Goal: Task Accomplishment & Management: Complete application form

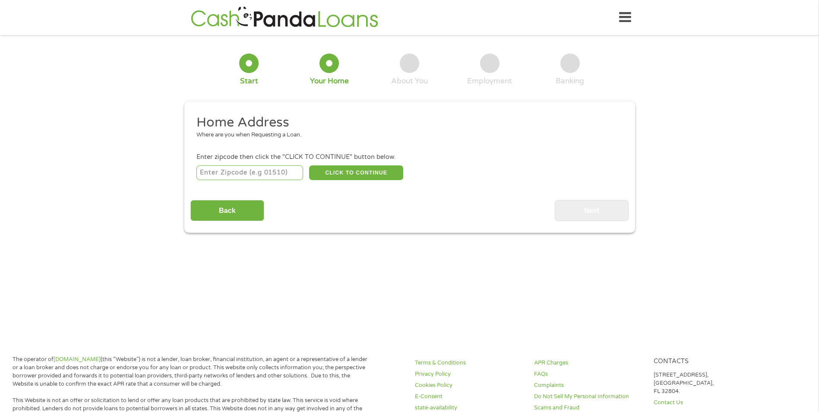
click at [264, 171] on input "number" at bounding box center [249, 172] width 107 height 15
type input "89108"
click at [372, 170] on button "CLICK TO CONTINUE" at bounding box center [356, 172] width 94 height 15
type input "89108"
type input "[GEOGRAPHIC_DATA]"
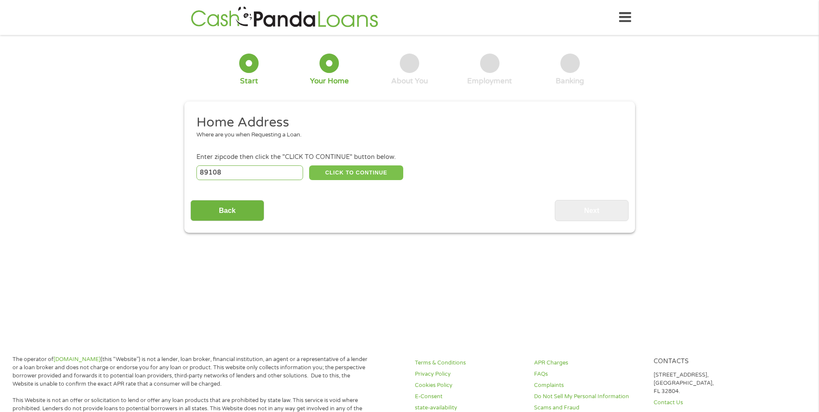
select select "[US_STATE]"
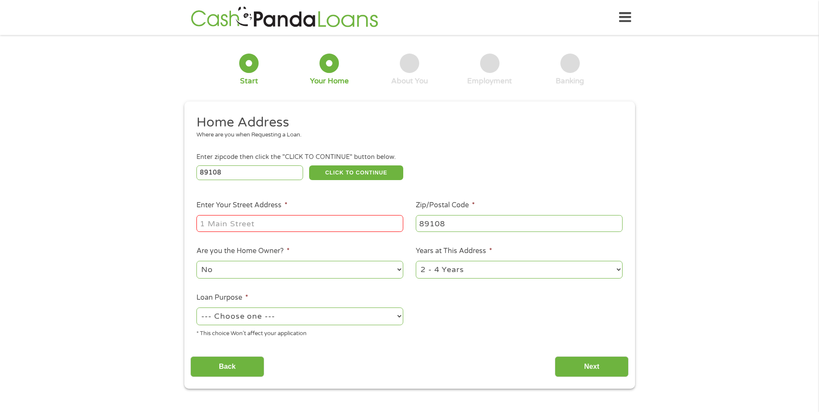
click at [293, 226] on input "Enter Your Street Address *" at bounding box center [299, 223] width 207 height 16
type input "[STREET_ADDRESS][GEOGRAPHIC_DATA] 2008"
click at [460, 265] on select "1 Year or less 1 - 2 Years 2 - 4 Years Over 4 Years" at bounding box center [519, 270] width 207 height 18
select select "60months"
click at [416, 261] on select "1 Year or less 1 - 2 Years 2 - 4 Years Over 4 Years" at bounding box center [519, 270] width 207 height 18
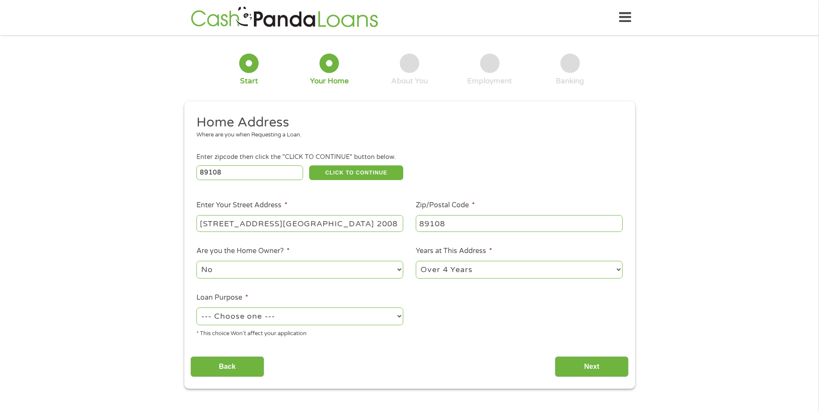
click at [355, 318] on select "--- Choose one --- Pay Bills Debt Consolidation Home Improvement Major Purchase…" at bounding box center [299, 316] width 207 height 18
select select "shorttermcash"
click at [196, 307] on select "--- Choose one --- Pay Bills Debt Consolidation Home Improvement Major Purchase…" at bounding box center [299, 316] width 207 height 18
click at [580, 365] on input "Next" at bounding box center [592, 366] width 74 height 21
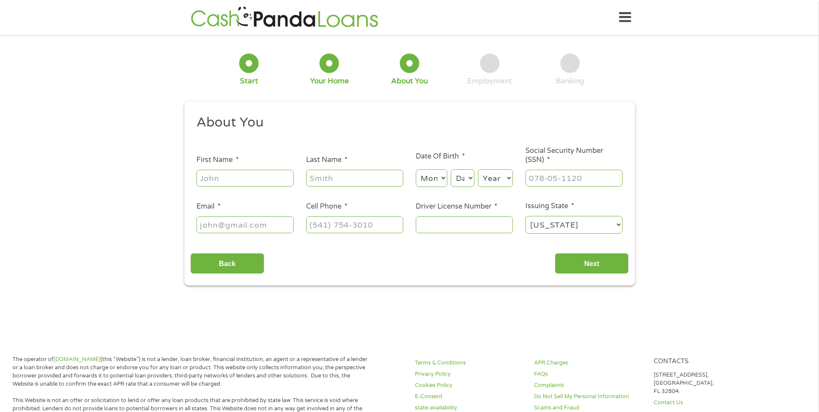
click at [266, 182] on input "First Name *" at bounding box center [244, 178] width 97 height 16
type input "[PERSON_NAME]"
type input "Caad"
type input "[EMAIL_ADDRESS][DOMAIN_NAME]"
type input "[PHONE_NUMBER]"
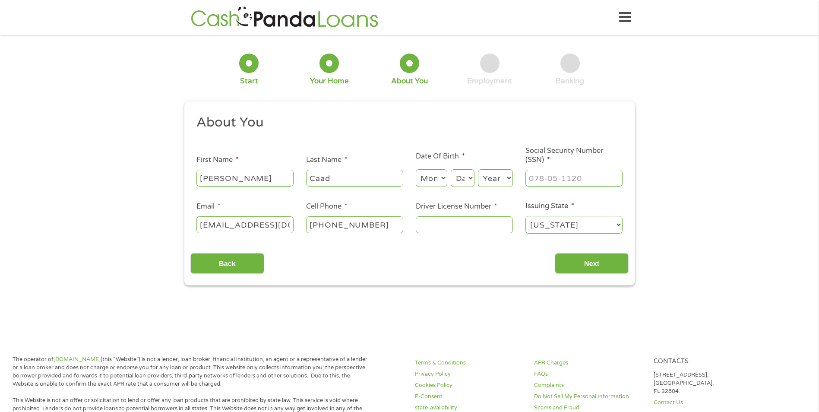
drag, startPoint x: 286, startPoint y: 227, endPoint x: 164, endPoint y: 220, distance: 121.5
click at [164, 220] on div "1 Start 2 Your Home 3 About You 4 Employment 5 Banking 6 This field is hidden w…" at bounding box center [409, 163] width 819 height 244
type input "i"
type input "[EMAIL_ADDRESS][DOMAIN_NAME]"
click at [386, 225] on input "[PHONE_NUMBER]" at bounding box center [354, 224] width 97 height 16
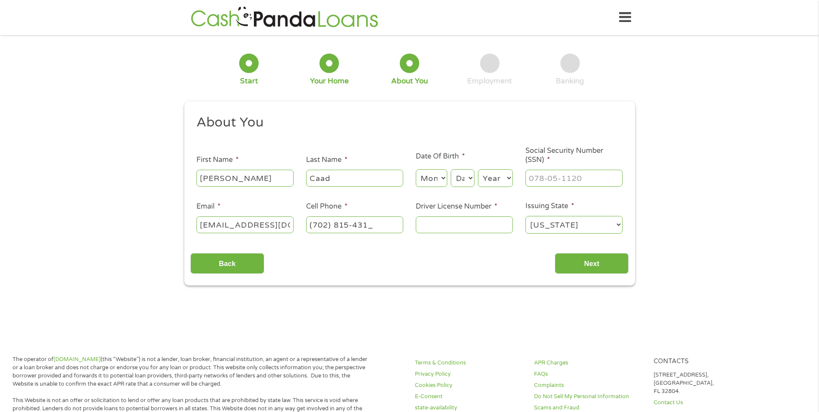
type input "[PHONE_NUMBER]"
click at [435, 174] on select "Month 1 2 3 4 5 6 7 8 9 10 11 12" at bounding box center [432, 178] width 32 height 18
select select "9"
click at [416, 169] on select "Month 1 2 3 4 5 6 7 8 9 10 11 12" at bounding box center [432, 178] width 32 height 18
click at [463, 182] on select "Day 1 2 3 4 5 6 7 8 9 10 11 12 13 14 15 16 17 18 19 20 21 22 23 24 25 26 27 28 …" at bounding box center [462, 178] width 23 height 18
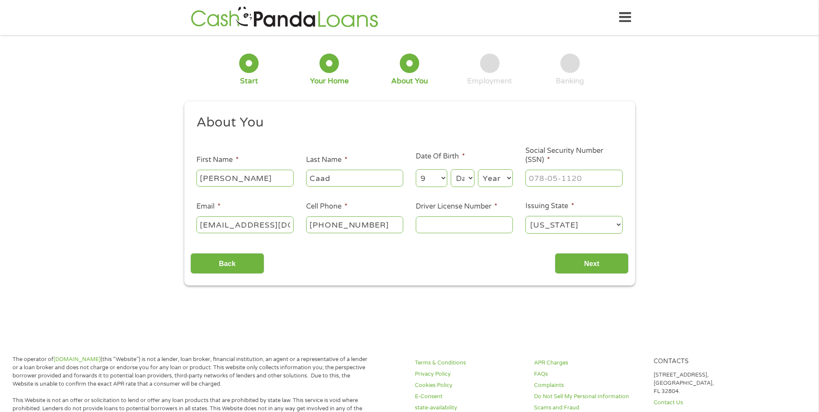
select select "1"
click at [451, 169] on select "Day 1 2 3 4 5 6 7 8 9 10 11 12 13 14 15 16 17 18 19 20 21 22 23 24 25 26 27 28 …" at bounding box center [462, 178] width 23 height 18
click at [483, 174] on select "Year [DATE] 2006 2005 2004 2003 2002 2001 2000 1999 1998 1997 1996 1995 1994 19…" at bounding box center [495, 178] width 35 height 18
select select "1972"
click at [478, 169] on select "Year [DATE] 2006 2005 2004 2003 2002 2001 2000 1999 1998 1997 1996 1995 1994 19…" at bounding box center [495, 178] width 35 height 18
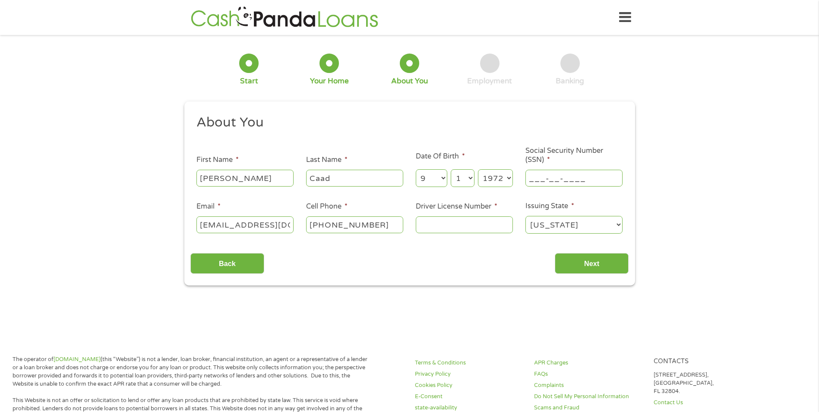
click at [546, 180] on input "___-__-____" at bounding box center [573, 178] width 97 height 16
type input "530-11-6636"
click at [481, 232] on input "Driver License Number *" at bounding box center [464, 224] width 97 height 16
type input "1402958340"
click at [572, 263] on input "Next" at bounding box center [592, 263] width 74 height 21
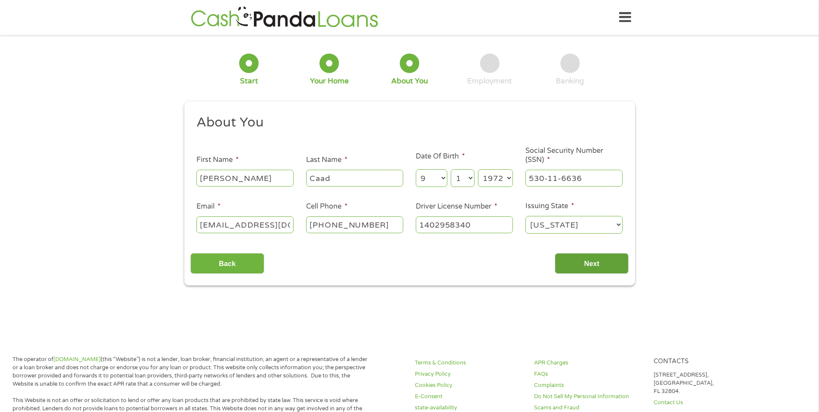
click at [600, 262] on input "Next" at bounding box center [592, 263] width 74 height 21
click at [347, 184] on input "Caad" at bounding box center [354, 178] width 97 height 16
type input "Caad"
click at [245, 177] on input "[PERSON_NAME]" at bounding box center [244, 178] width 97 height 16
type input "[PERSON_NAME]"
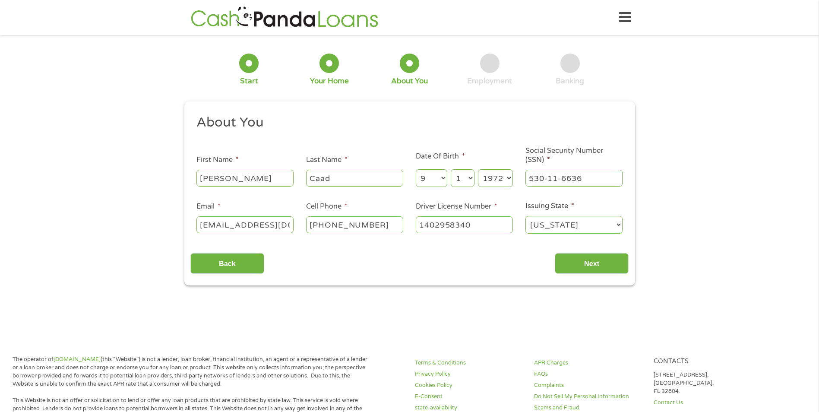
click at [363, 273] on div "Back Next" at bounding box center [409, 259] width 438 height 27
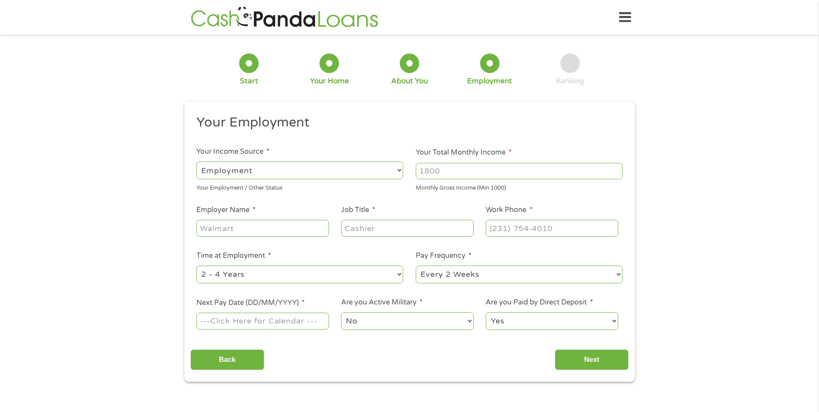
click at [369, 175] on select "--- Choose one --- Employment [DEMOGRAPHIC_DATA] Benefits" at bounding box center [299, 170] width 207 height 18
click at [196, 161] on select "--- Choose one --- Employment [DEMOGRAPHIC_DATA] Benefits" at bounding box center [299, 170] width 207 height 18
click at [444, 173] on input "Your Total Monthly Income *" at bounding box center [519, 171] width 207 height 16
type input "3540"
click at [284, 226] on input "Employer Name *" at bounding box center [262, 228] width 132 height 16
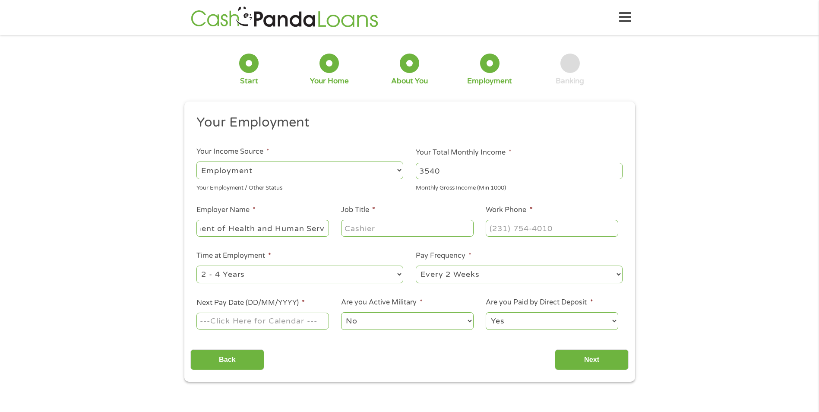
scroll to position [0, 53]
type input "Department of Health and Human Services"
click at [372, 233] on input "Job Title *" at bounding box center [407, 228] width 132 height 16
type input "Radiation Control specialist"
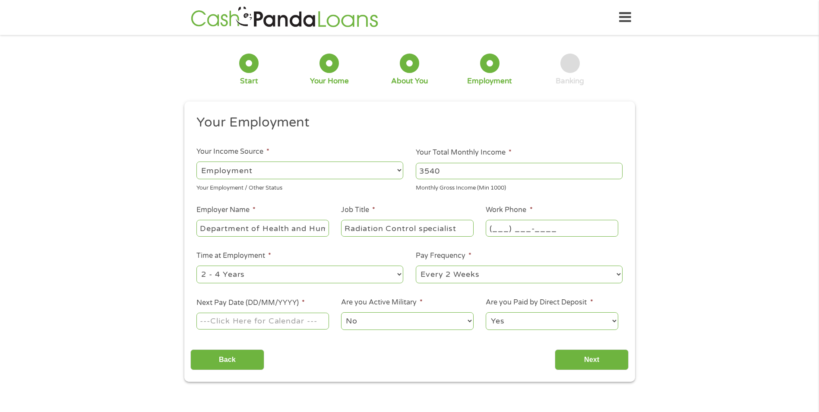
click at [501, 229] on input "(___) ___-____" at bounding box center [552, 228] width 132 height 16
type input "(__7) 024-8652"
click at [570, 214] on li "Work Phone *" at bounding box center [551, 221] width 145 height 33
click at [503, 228] on input "(___) ___-____" at bounding box center [552, 228] width 132 height 16
type input "[PHONE_NUMBER]"
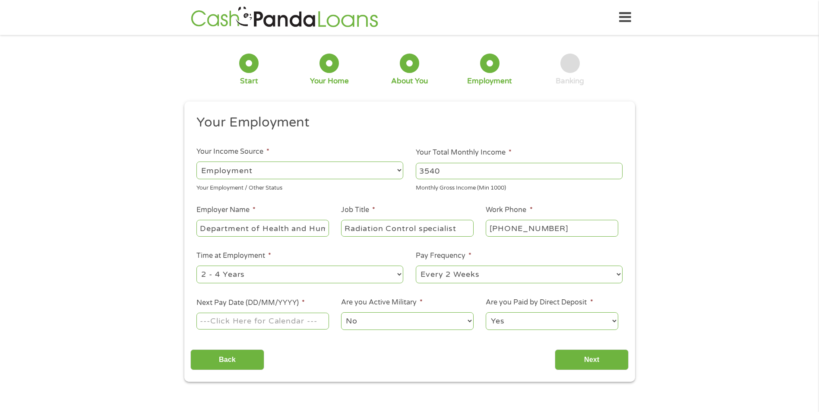
click at [356, 250] on ul "Your Employment Your Income Source * --- Choose one --- Employment [DEMOGRAPHIC…" at bounding box center [409, 226] width 438 height 224
click at [315, 324] on input "Next Pay Date (DD/MM/YYYY) *" at bounding box center [262, 320] width 132 height 16
type input "[DATE]"
click at [394, 328] on select "No Yes" at bounding box center [407, 321] width 132 height 18
click at [454, 285] on ul "Your Employment Your Income Source * --- Choose one --- Employment [DEMOGRAPHIC…" at bounding box center [409, 226] width 438 height 224
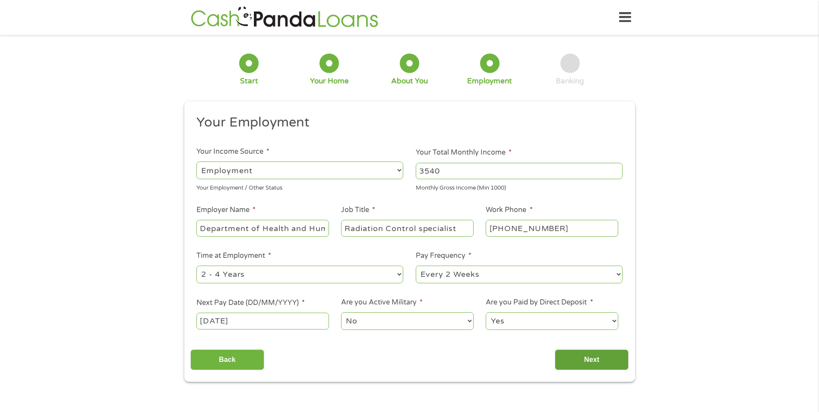
click at [579, 360] on input "Next" at bounding box center [592, 359] width 74 height 21
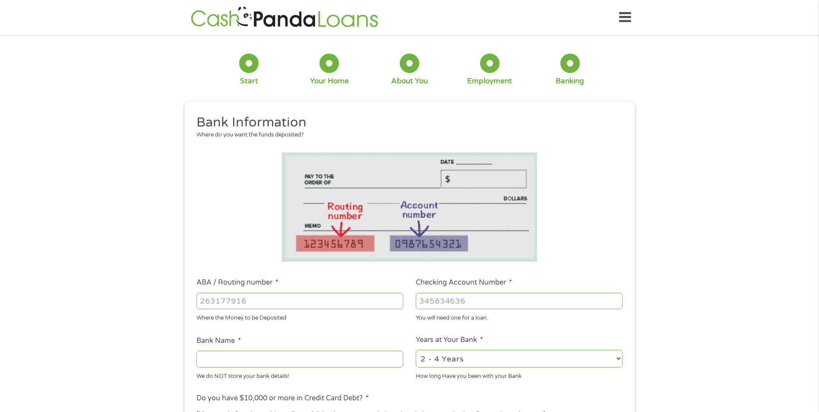
click at [297, 295] on input "ABA / Routing number *" at bounding box center [299, 301] width 207 height 16
type input "322271627"
type input "[PERSON_NAME] [PERSON_NAME] BANK NA"
type input "322271627"
click at [457, 296] on input "Checking Account Number *" at bounding box center [519, 301] width 207 height 16
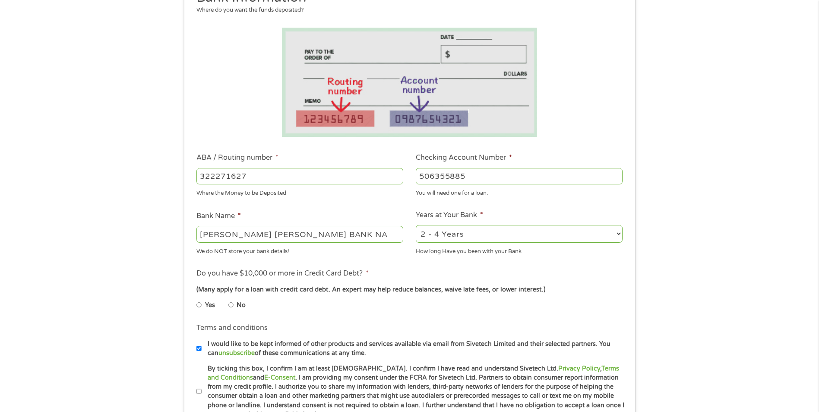
scroll to position [129, 0]
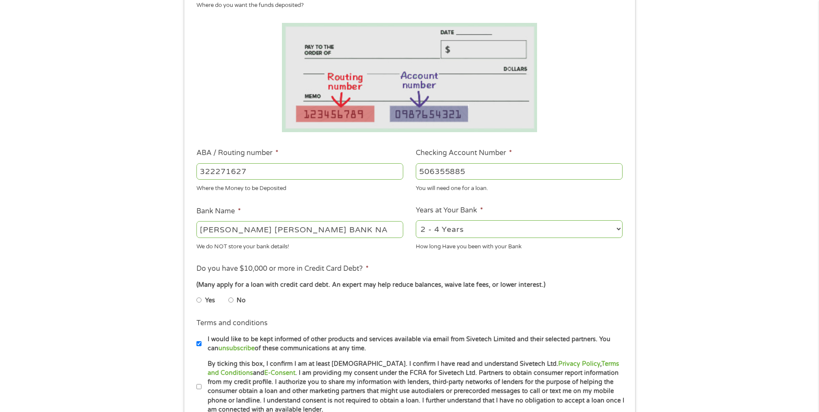
type input "506355885"
click at [503, 230] on select "2 - 4 Years 6 - 12 Months 1 - 2 Years Over 4 Years" at bounding box center [519, 229] width 207 height 18
select select "60months"
click at [416, 220] on select "2 - 4 Years 6 - 12 Months 1 - 2 Years Over 4 Years" at bounding box center [519, 229] width 207 height 18
click at [235, 300] on li "No" at bounding box center [243, 300] width 31 height 17
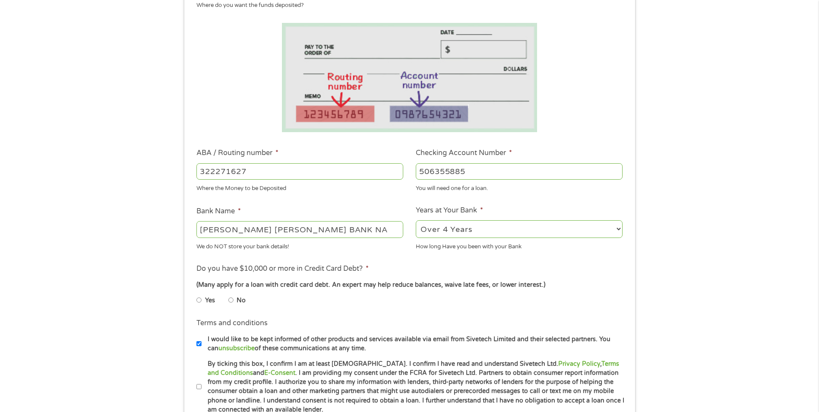
click at [232, 299] on input "No" at bounding box center [230, 300] width 5 height 14
radio input "true"
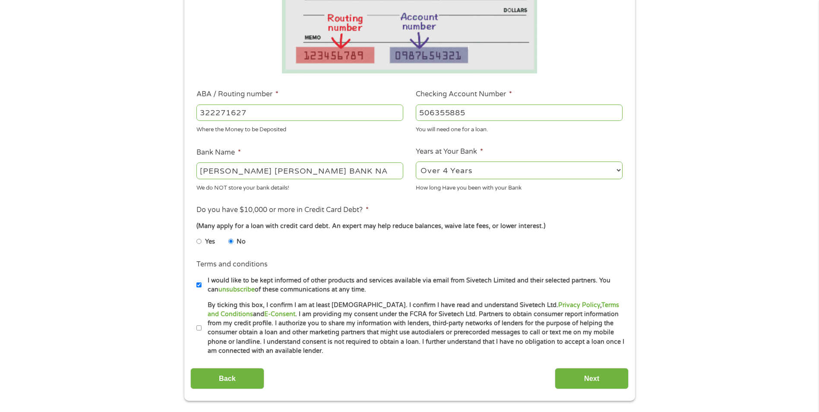
scroll to position [216, 0]
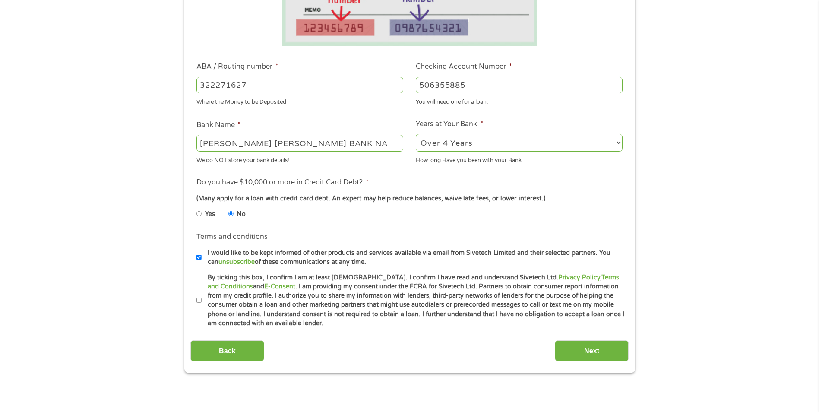
click at [199, 299] on input "By ticking this box, I confirm I am at least [DEMOGRAPHIC_DATA]. I confirm I ha…" at bounding box center [198, 300] width 5 height 14
checkbox input "true"
click at [587, 353] on input "Next" at bounding box center [592, 350] width 74 height 21
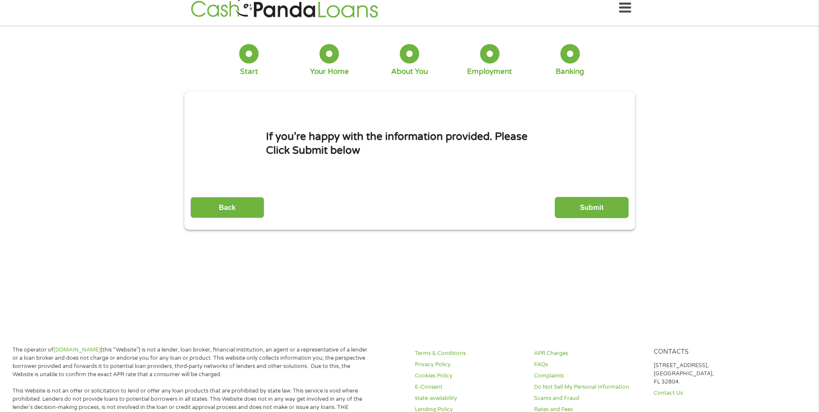
scroll to position [0, 0]
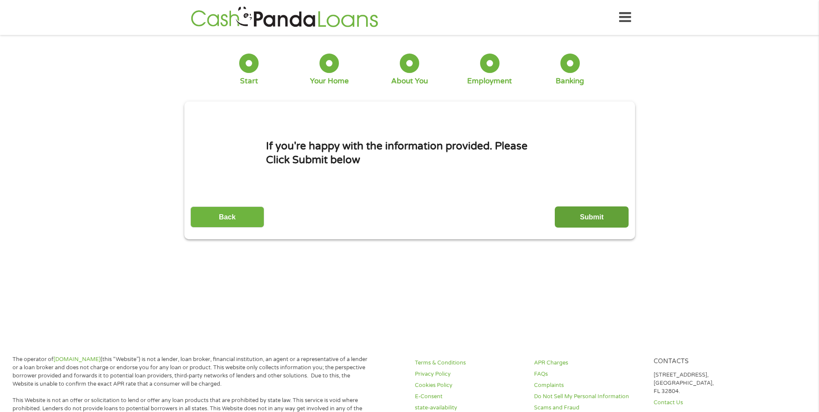
click at [584, 215] on input "Submit" at bounding box center [592, 216] width 74 height 21
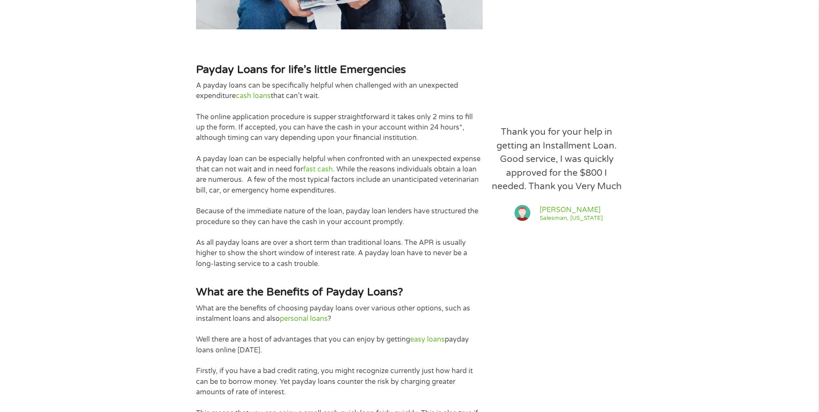
scroll to position [820, 0]
